Goal: Information Seeking & Learning: Learn about a topic

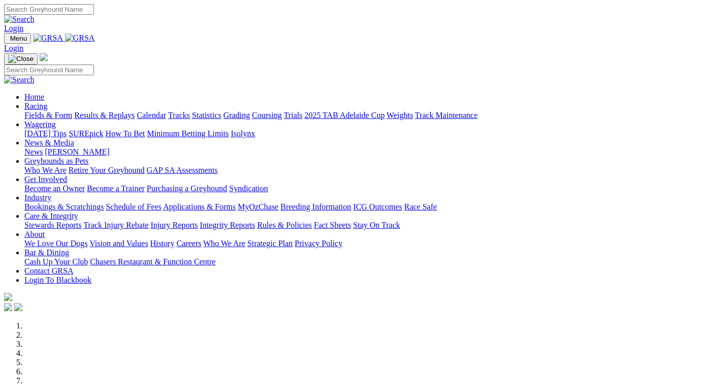
click at [67, 175] on link "Get Involved" at bounding box center [45, 179] width 43 height 9
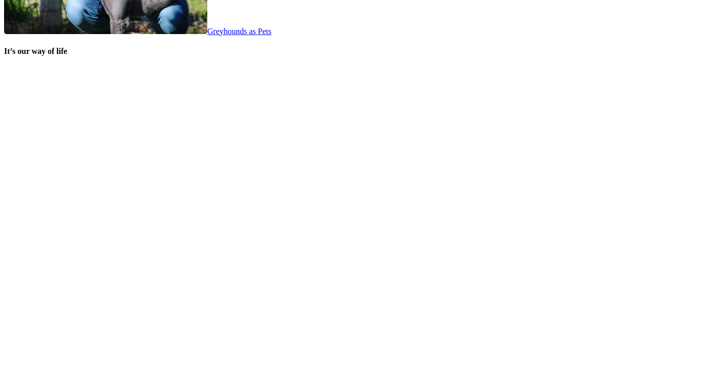
scroll to position [2135, 0]
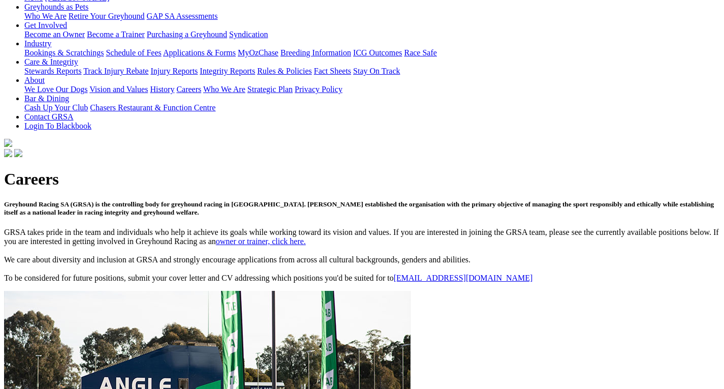
scroll to position [203, 0]
